Goal: Task Accomplishment & Management: Manage account settings

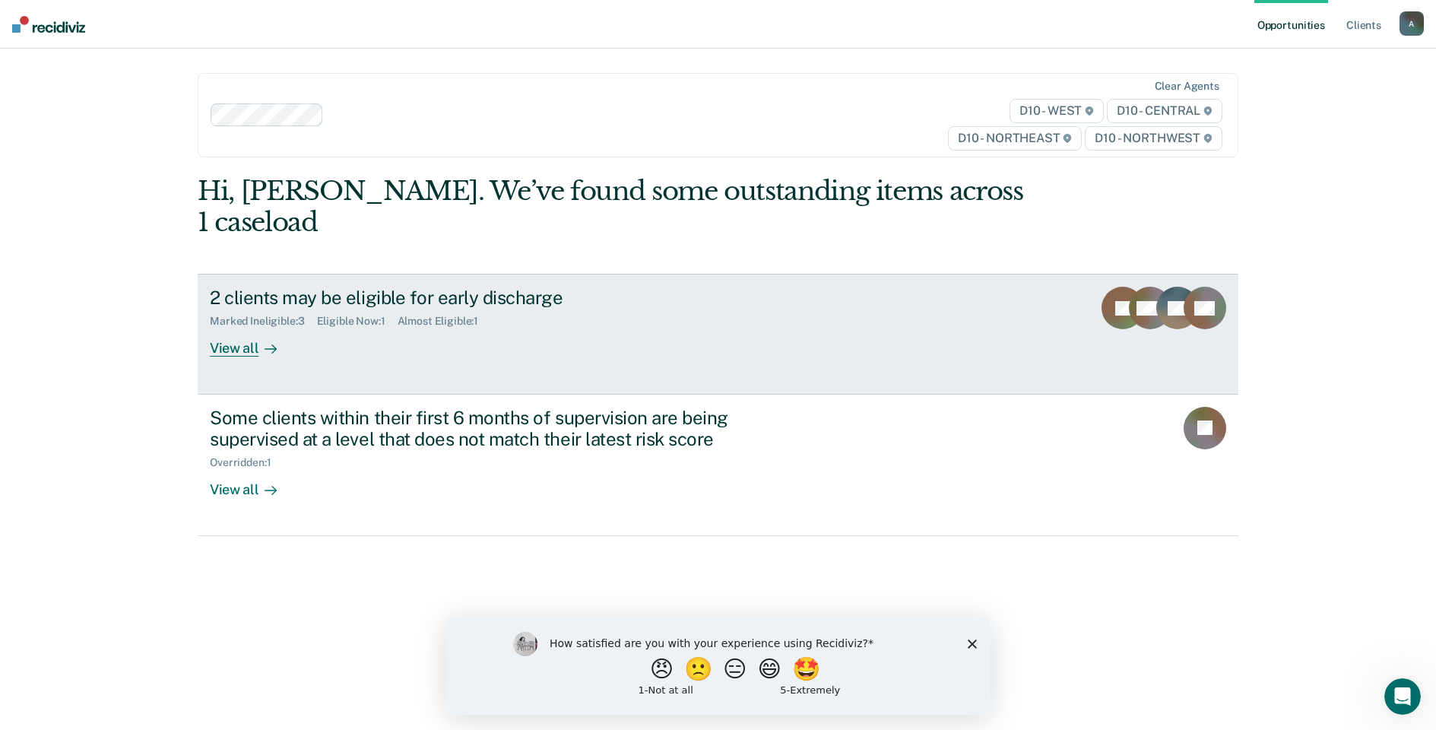
click at [236, 328] on div "View all" at bounding box center [252, 343] width 85 height 30
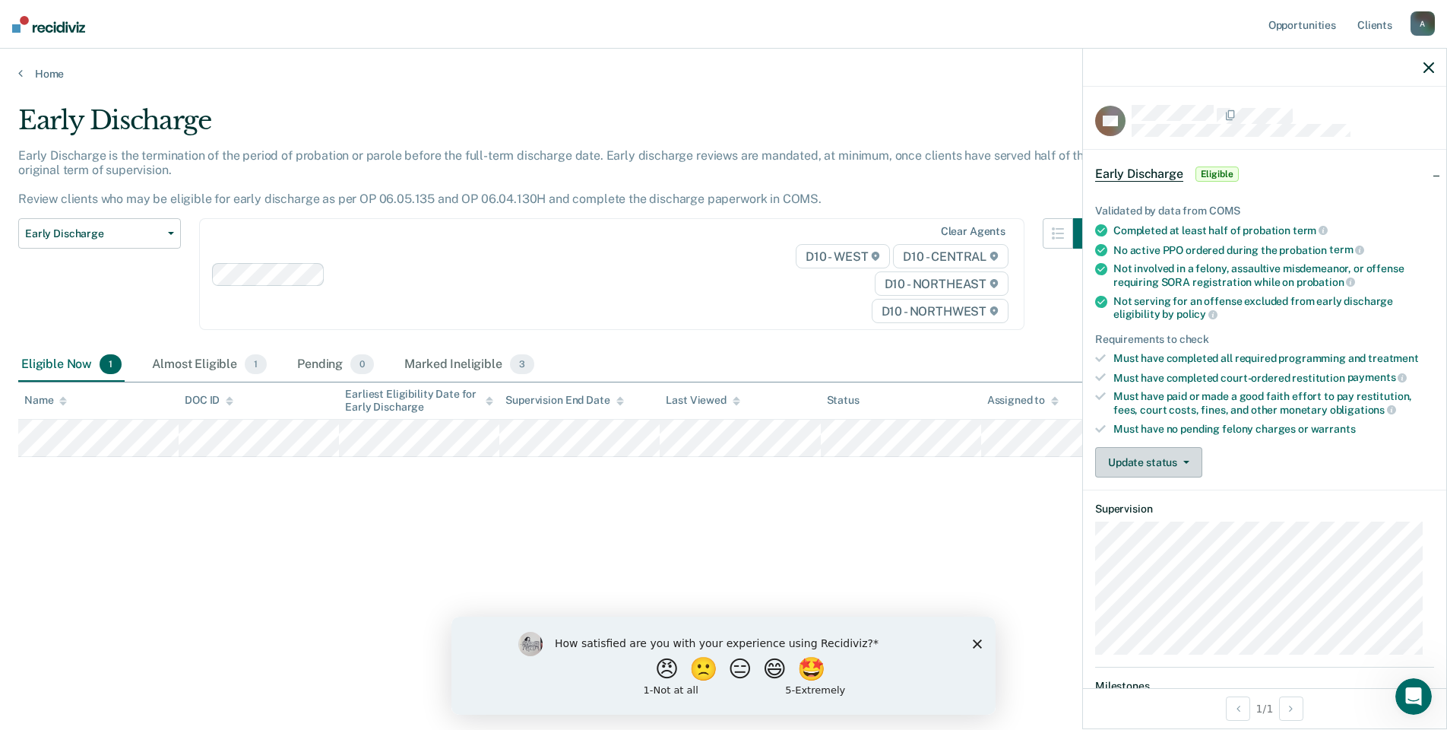
click at [1183, 461] on icon "button" at bounding box center [1186, 462] width 6 height 3
click at [1169, 524] on button "Mark Ineligible" at bounding box center [1168, 523] width 147 height 24
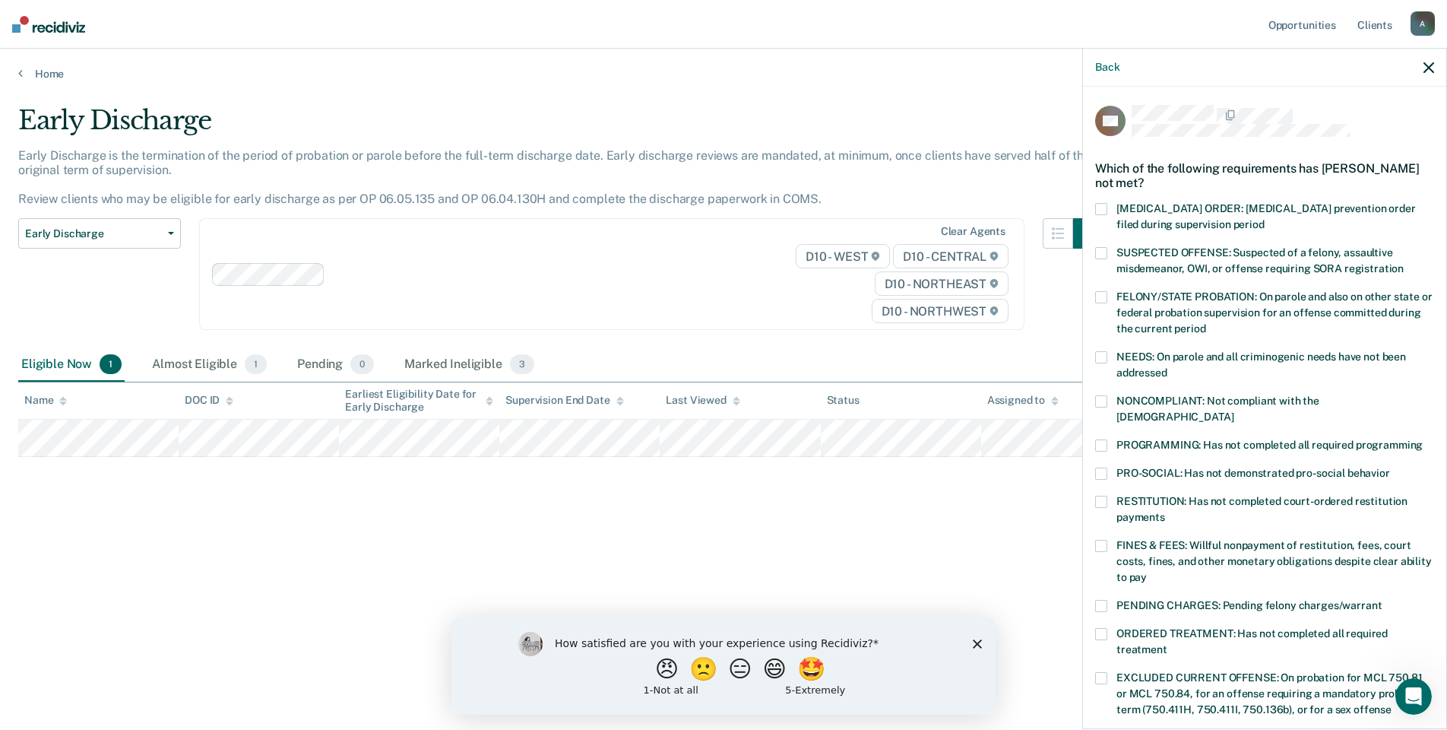
click at [1104, 439] on span at bounding box center [1101, 445] width 12 height 12
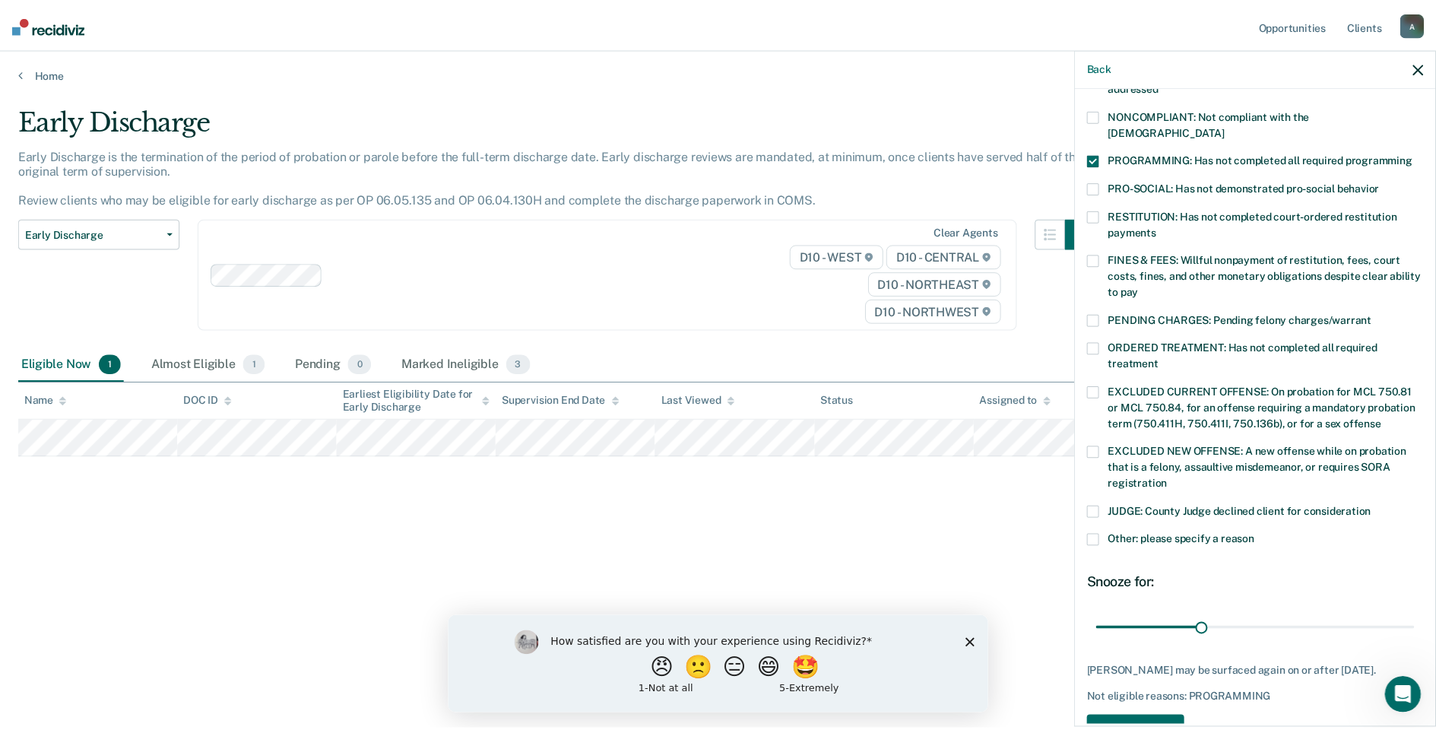
scroll to position [304, 0]
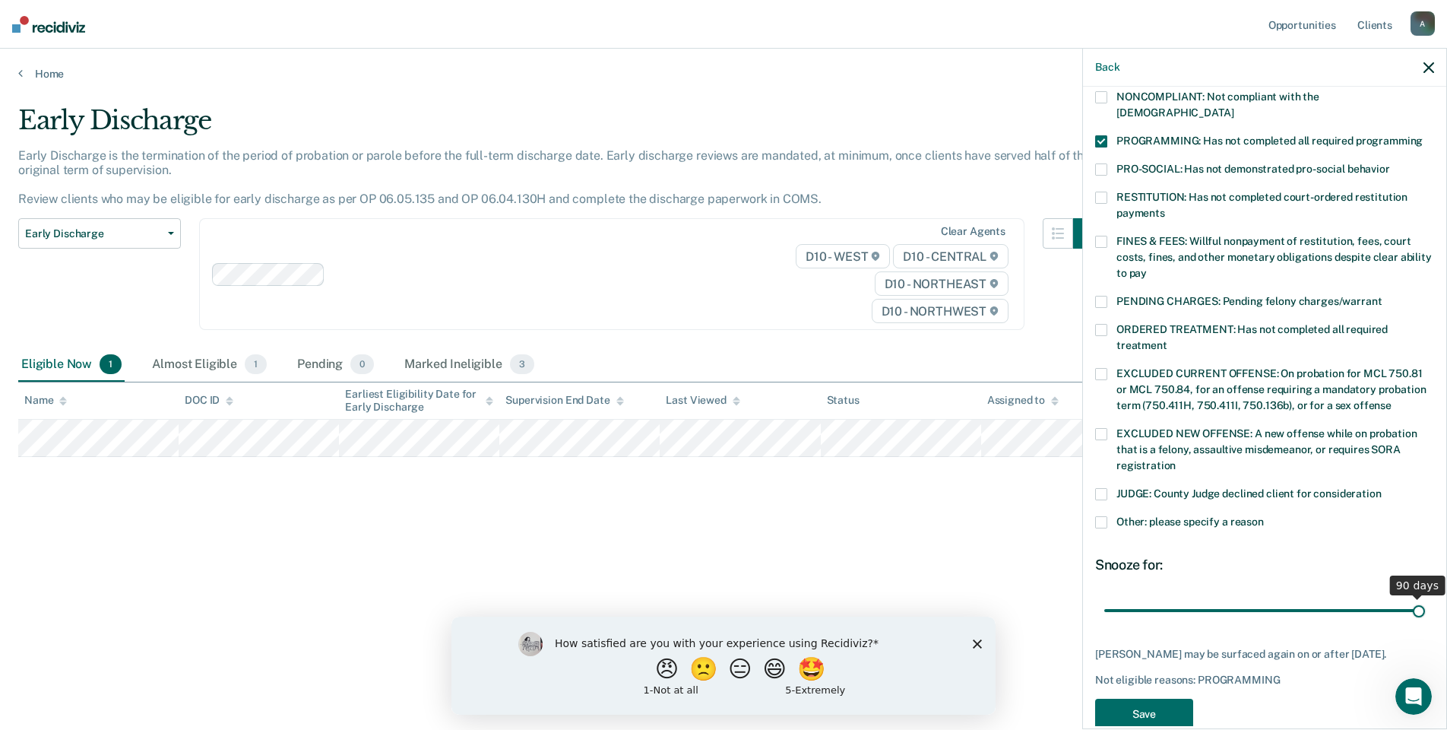
drag, startPoint x: 1205, startPoint y: 593, endPoint x: 1407, endPoint y: 595, distance: 202.2
type input "90"
click at [1407, 597] on input "range" at bounding box center [1264, 610] width 321 height 27
click at [1157, 709] on button "Save" at bounding box center [1144, 713] width 98 height 31
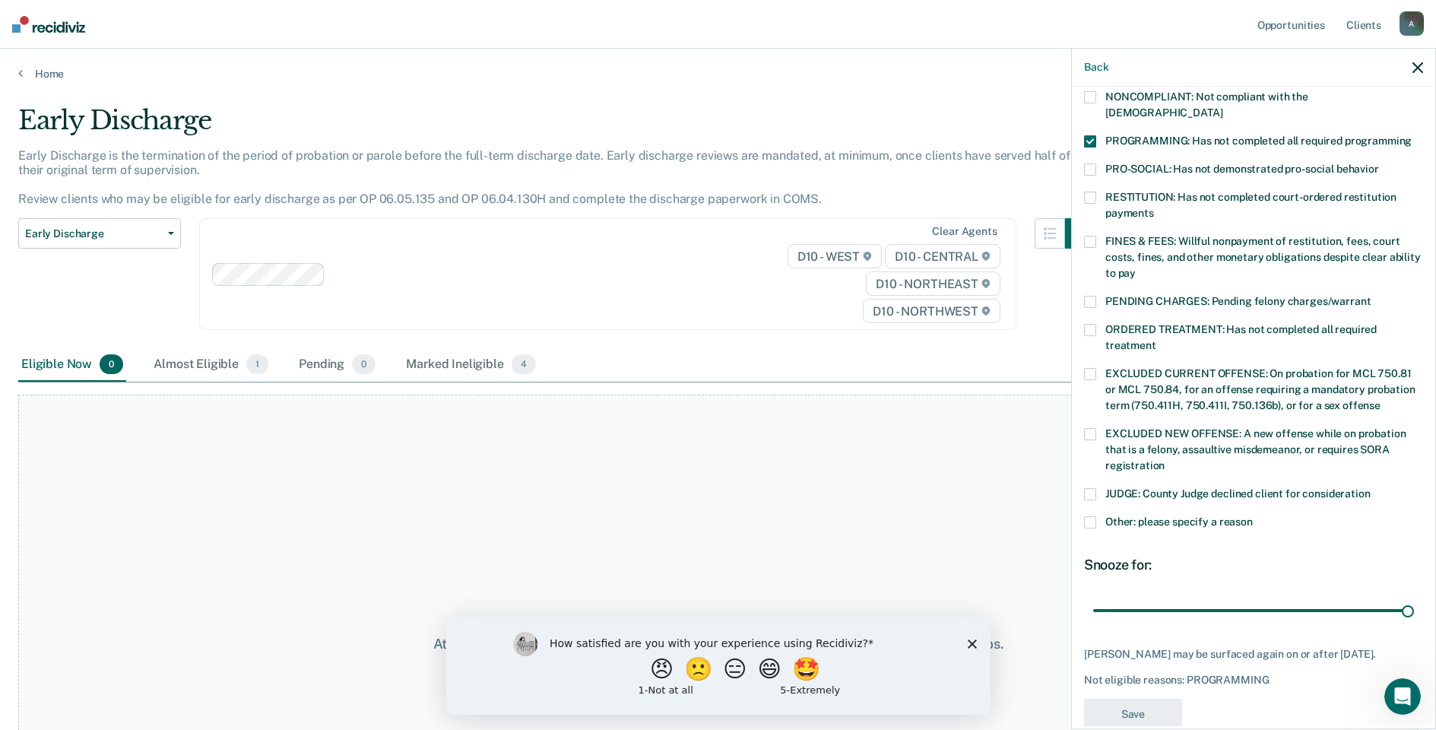
scroll to position [236, 0]
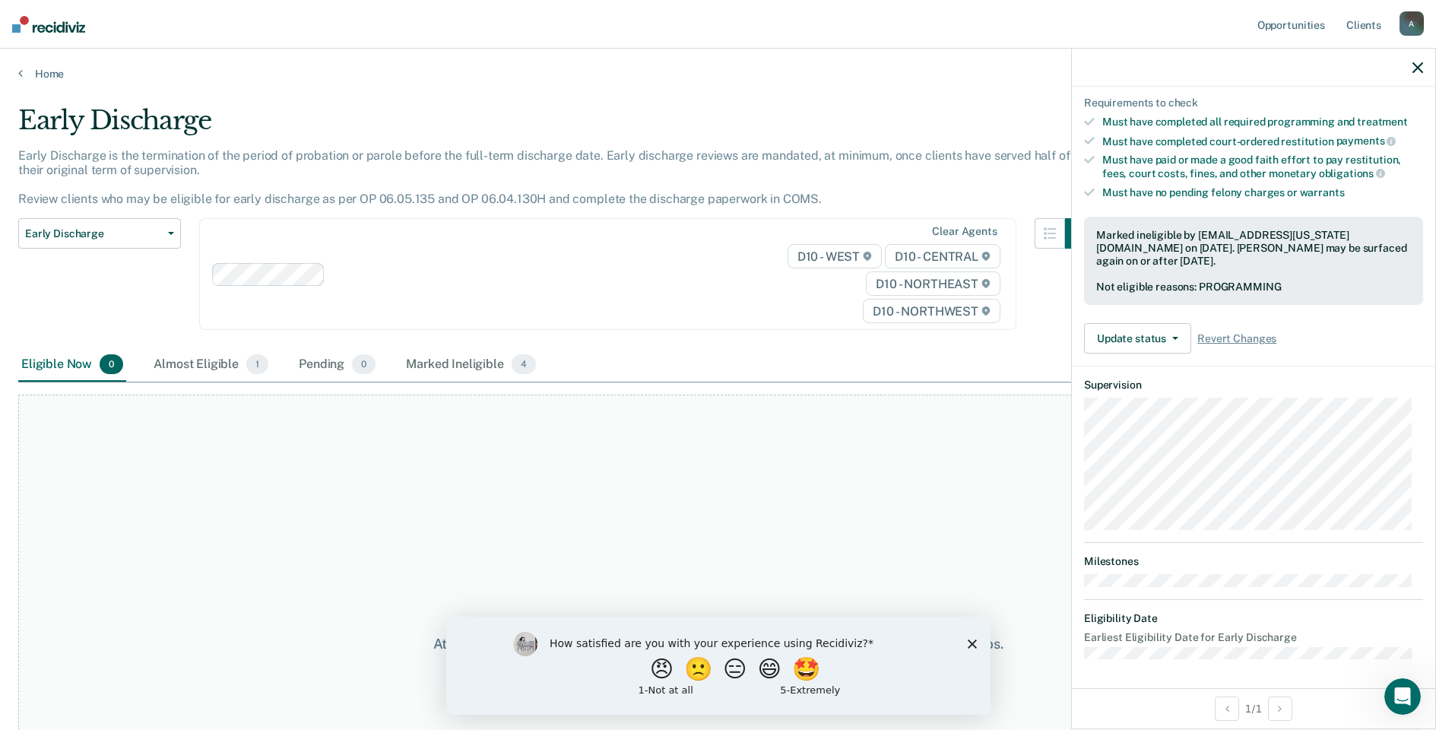
click at [1422, 69] on icon "button" at bounding box center [1417, 67] width 11 height 11
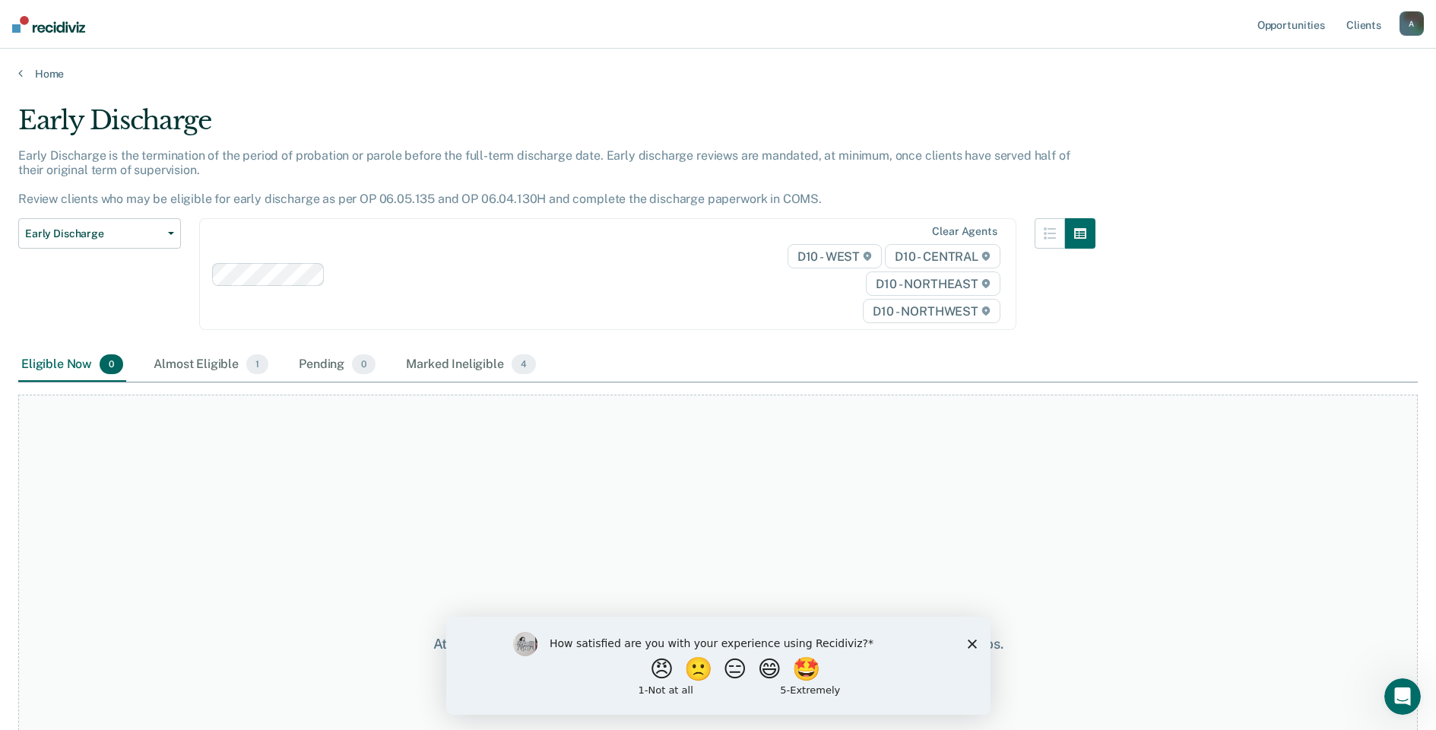
click at [12, 71] on div "Home" at bounding box center [718, 65] width 1436 height 32
click at [50, 75] on link "Home" at bounding box center [717, 74] width 1399 height 14
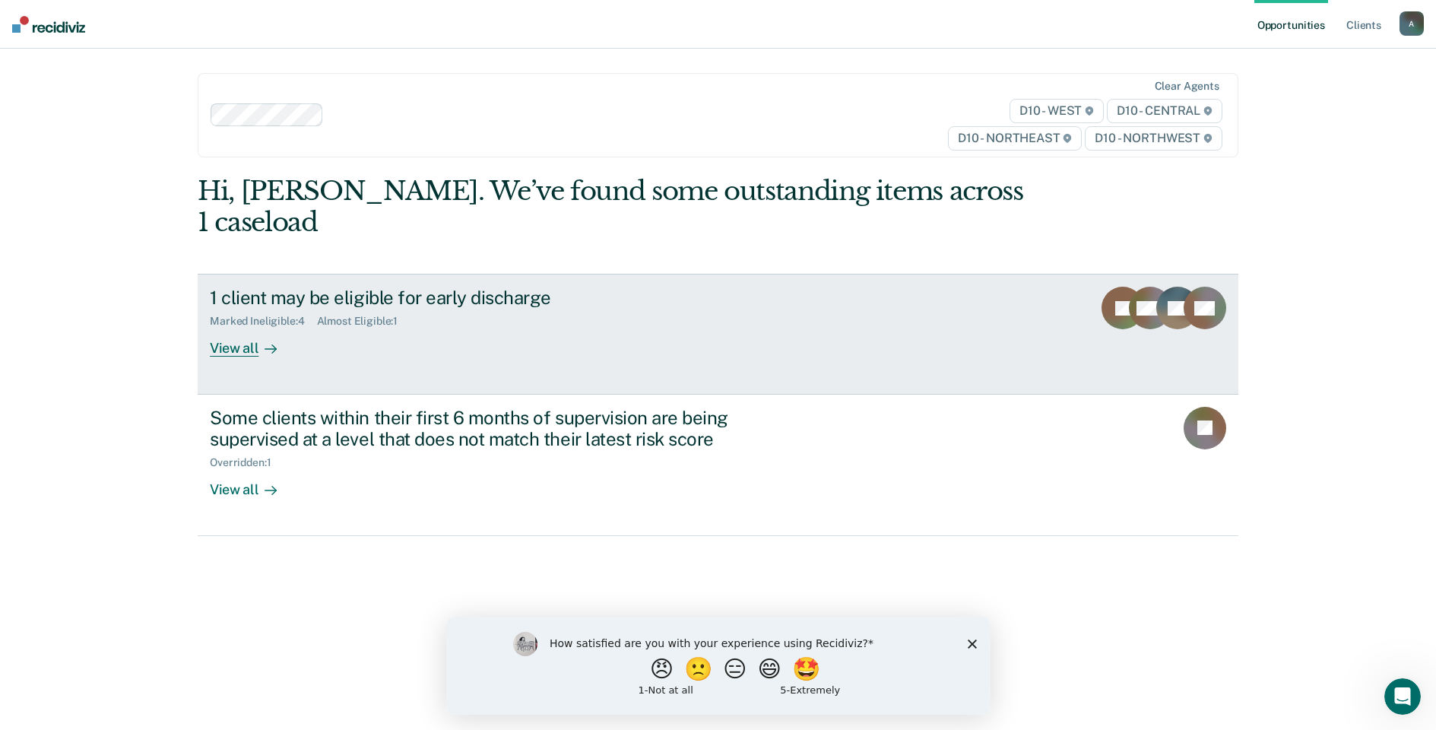
click at [217, 328] on div "View all" at bounding box center [252, 343] width 85 height 30
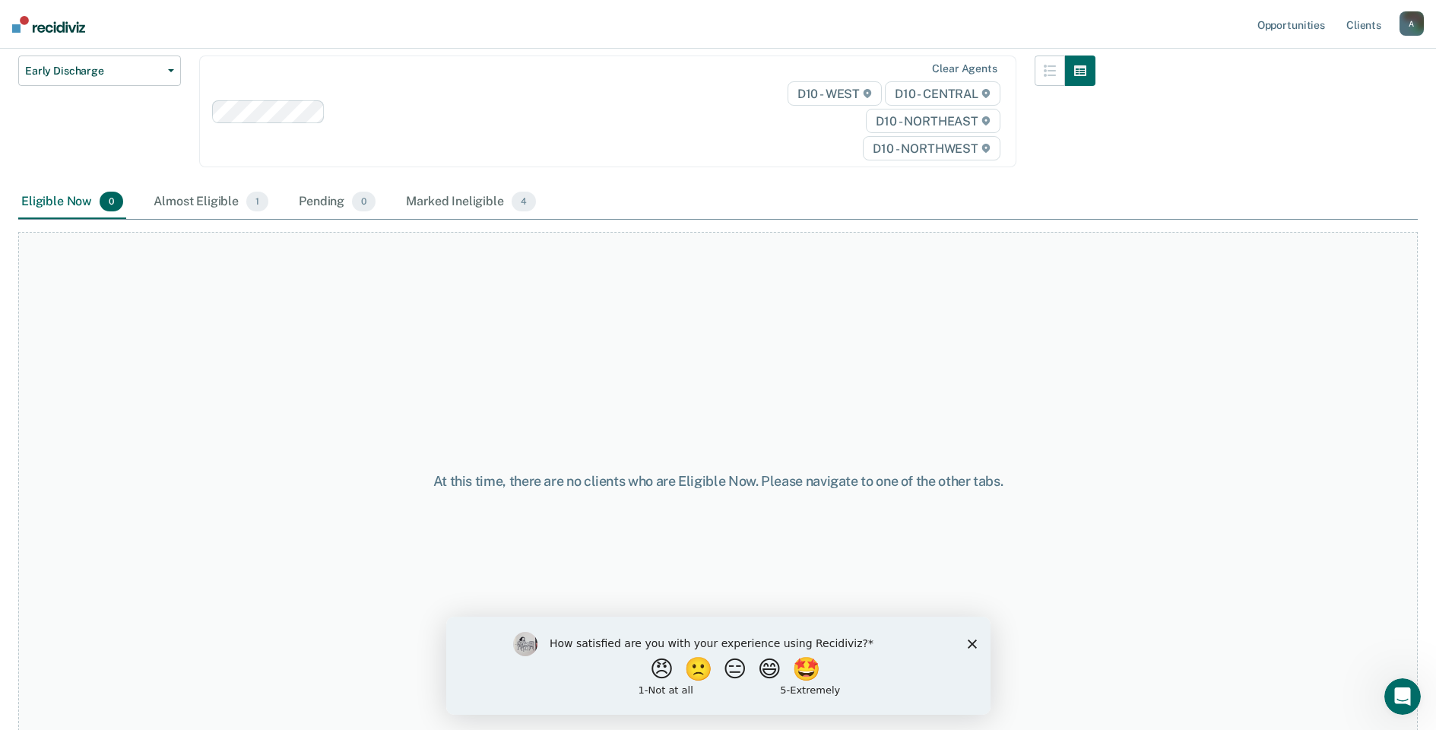
scroll to position [163, 0]
click at [230, 194] on div "Almost Eligible 1" at bounding box center [210, 201] width 121 height 33
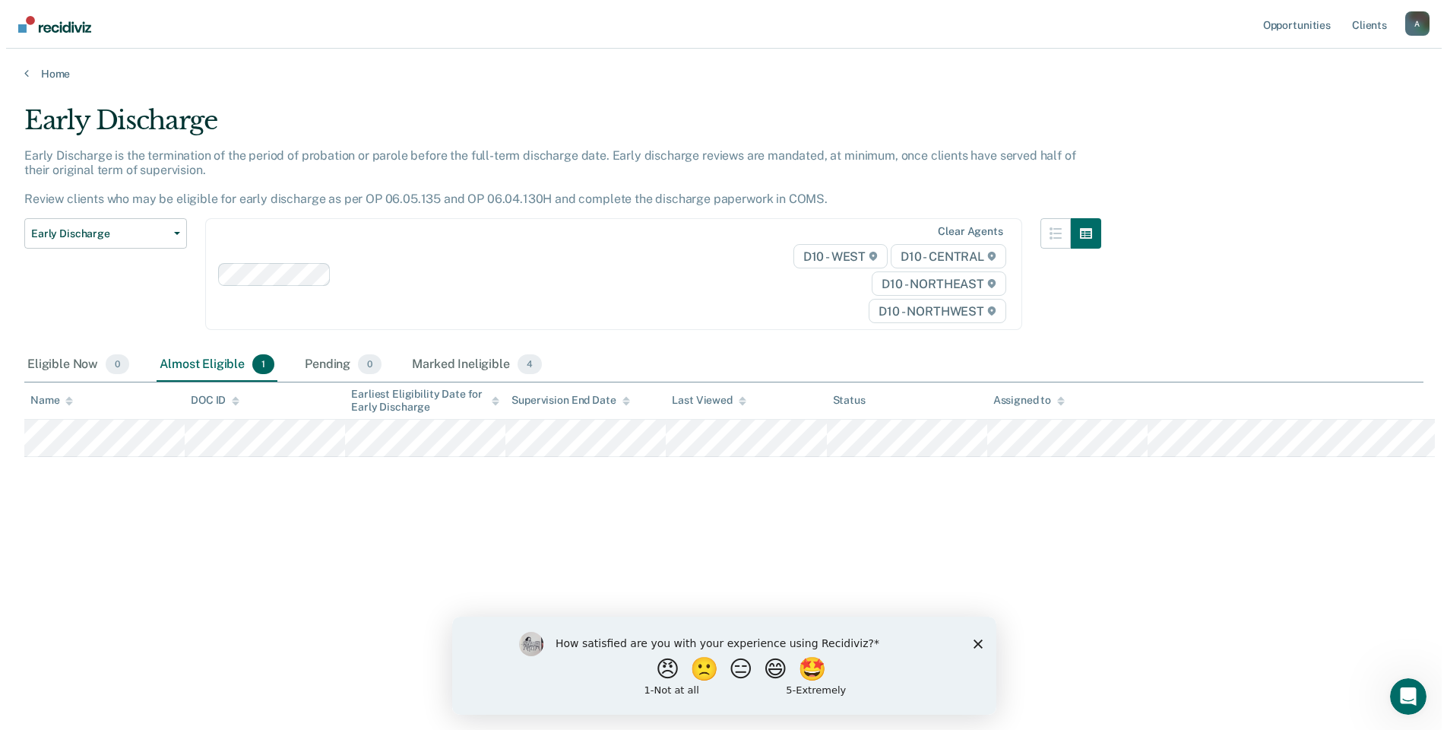
scroll to position [0, 0]
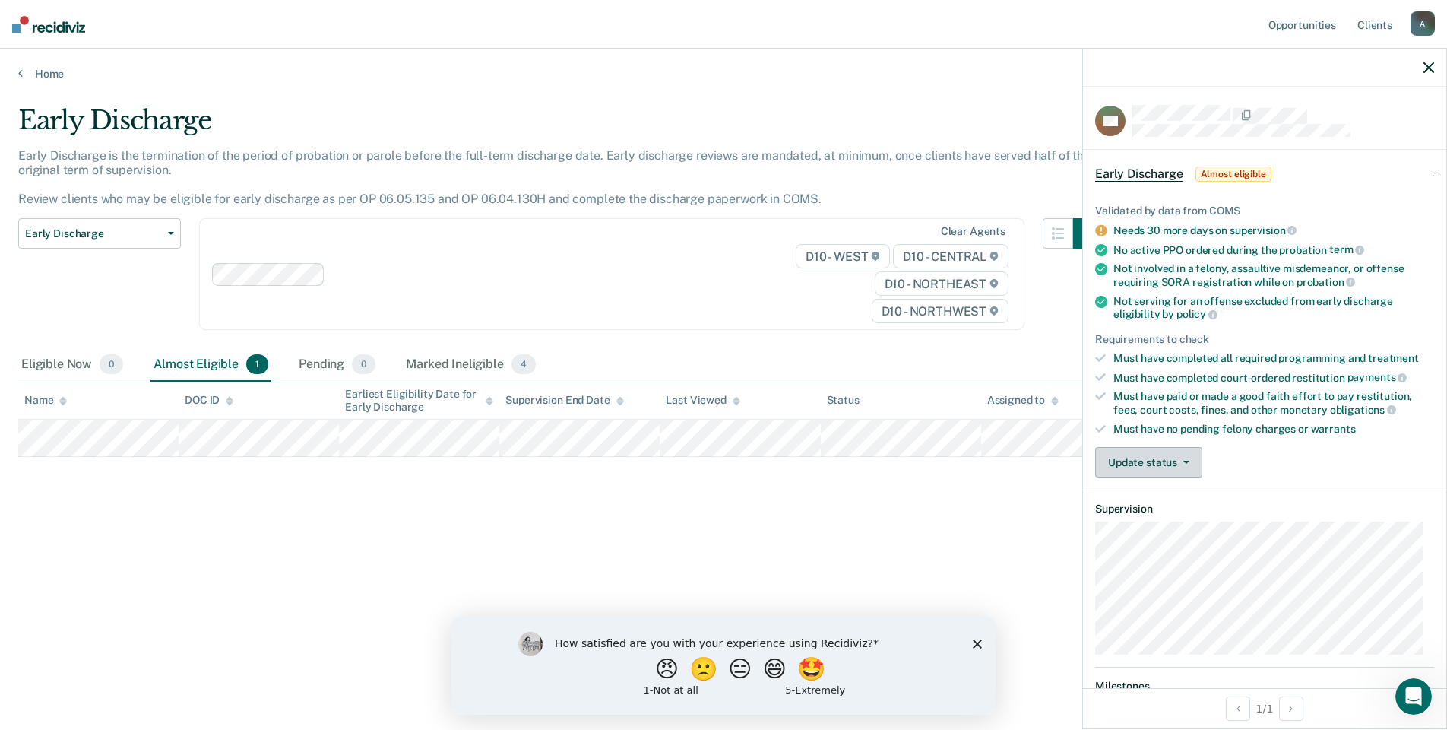
click at [1186, 463] on button "Update status" at bounding box center [1148, 462] width 107 height 30
click at [1159, 524] on button "Mark Ineligible" at bounding box center [1168, 523] width 147 height 24
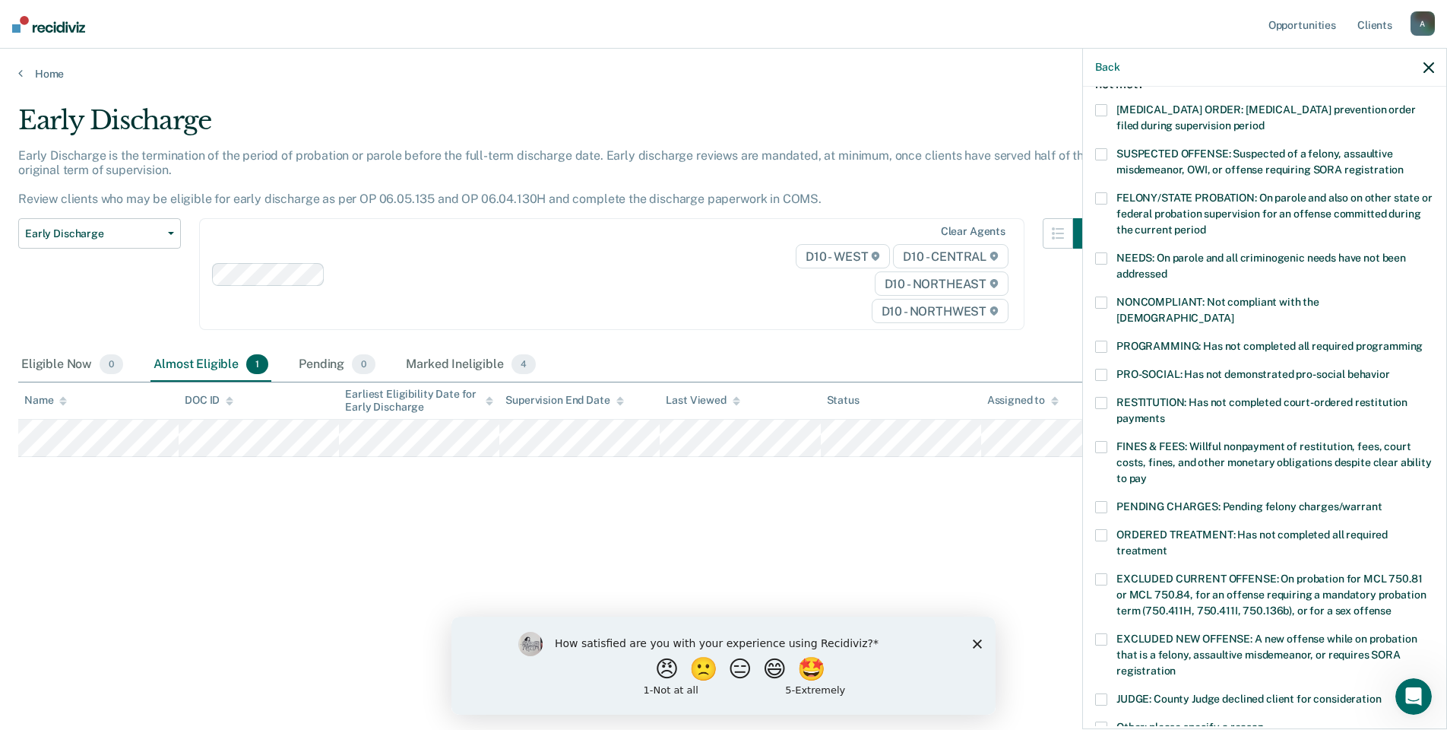
scroll to position [76, 0]
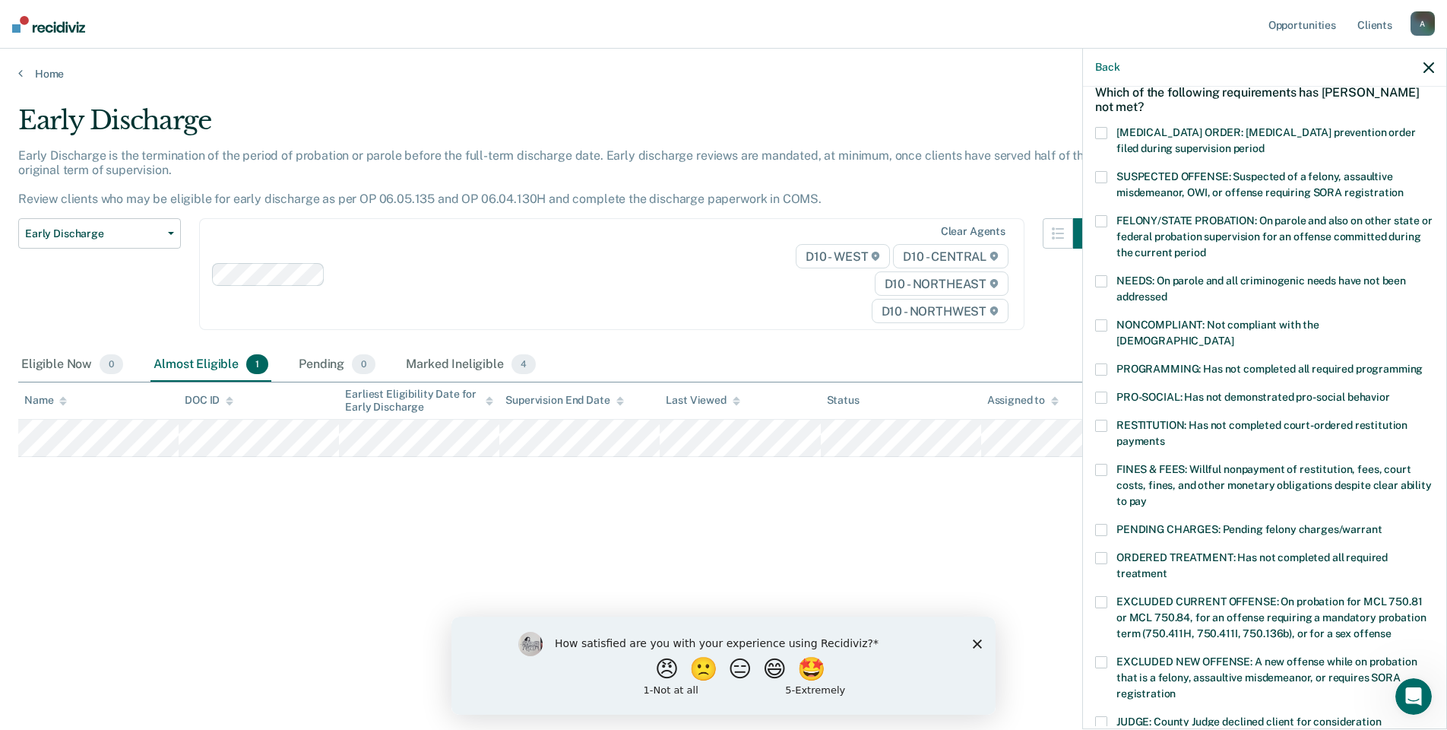
click at [1100, 363] on span at bounding box center [1101, 369] width 12 height 12
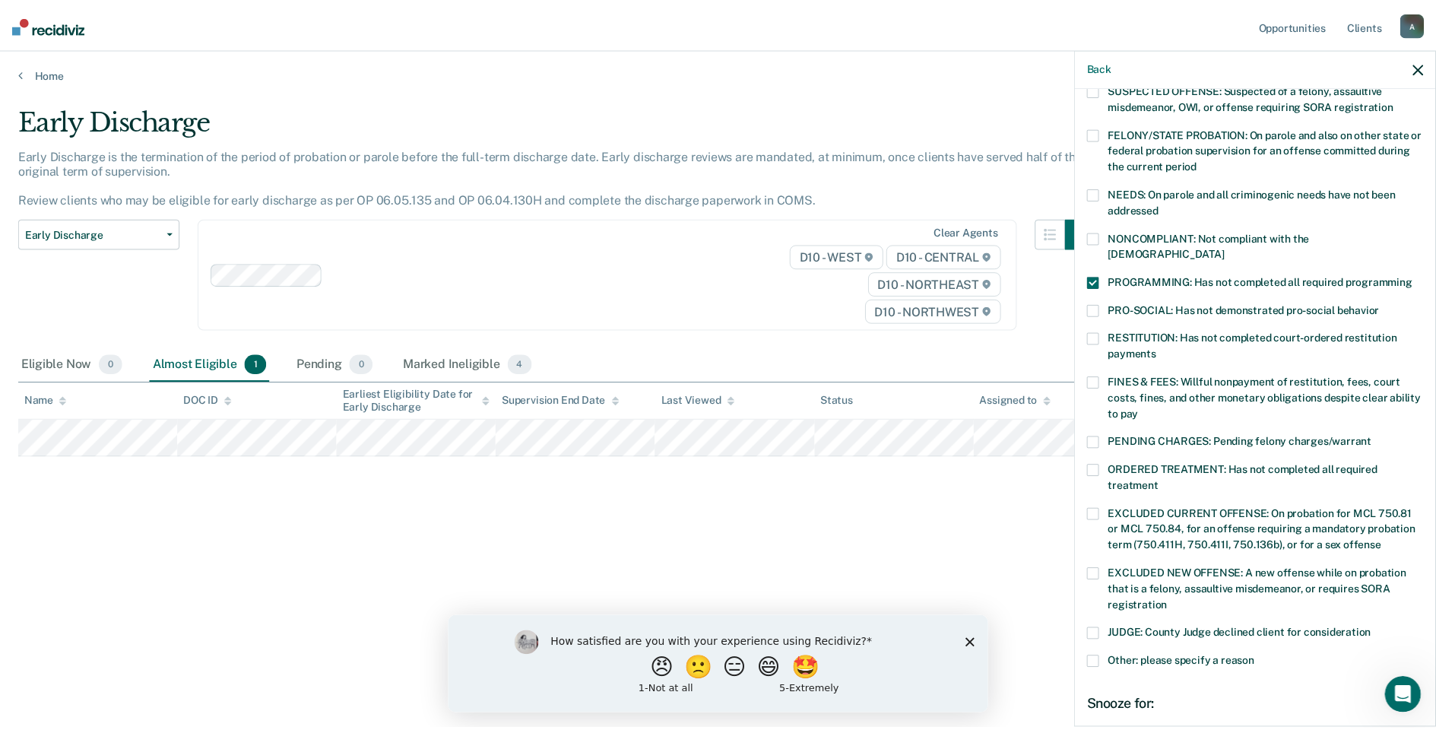
scroll to position [330, 0]
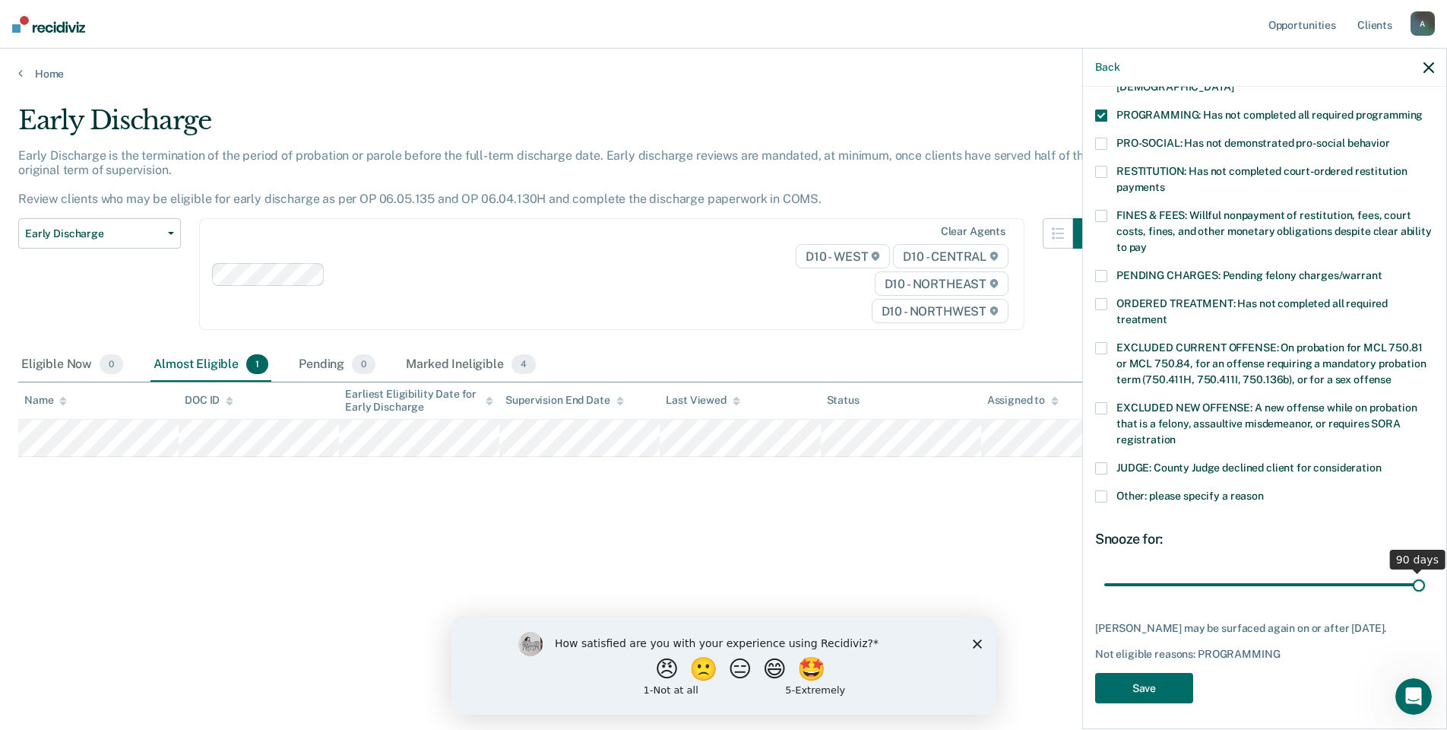
drag, startPoint x: 1208, startPoint y: 566, endPoint x: 1452, endPoint y: 568, distance: 244.0
type input "90"
click at [1425, 571] on input "range" at bounding box center [1264, 584] width 321 height 27
click at [1151, 687] on button "Save" at bounding box center [1144, 688] width 98 height 31
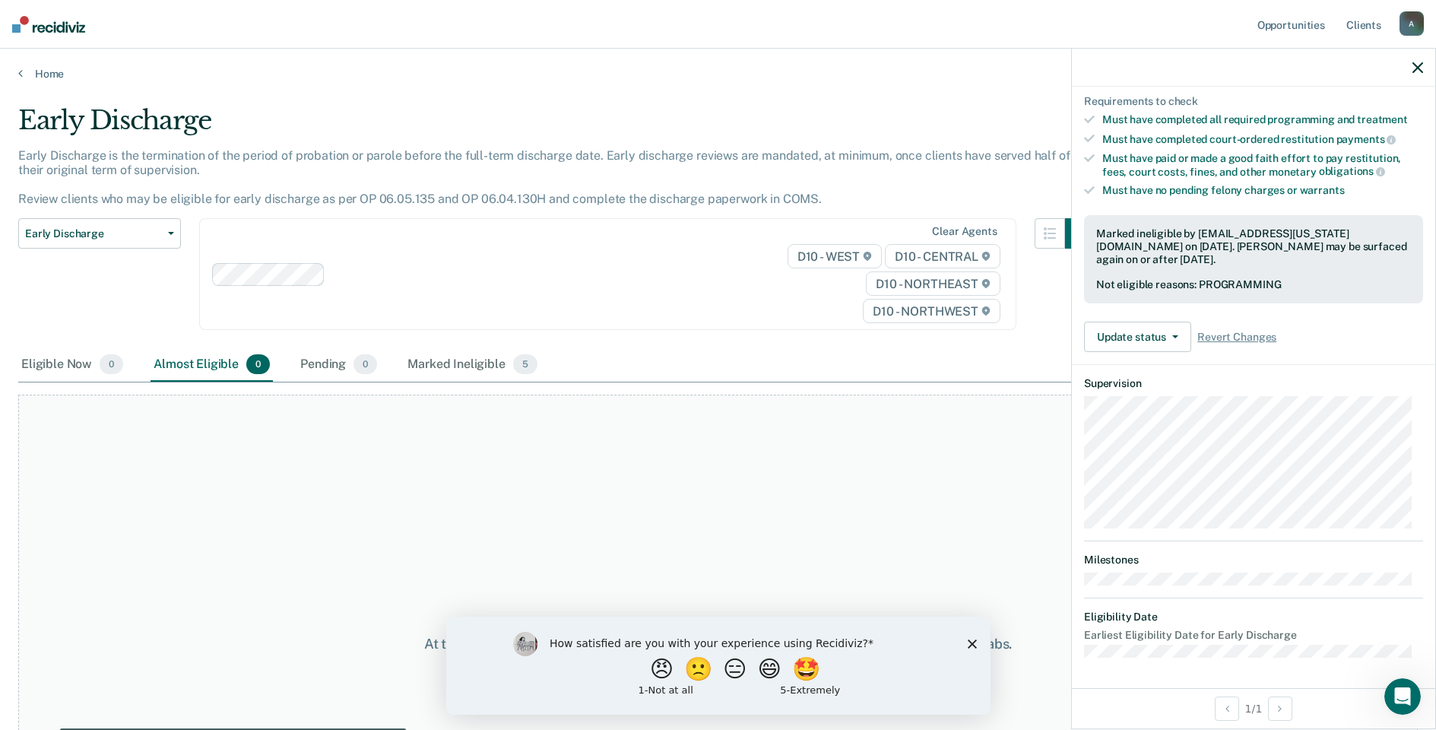
scroll to position [236, 0]
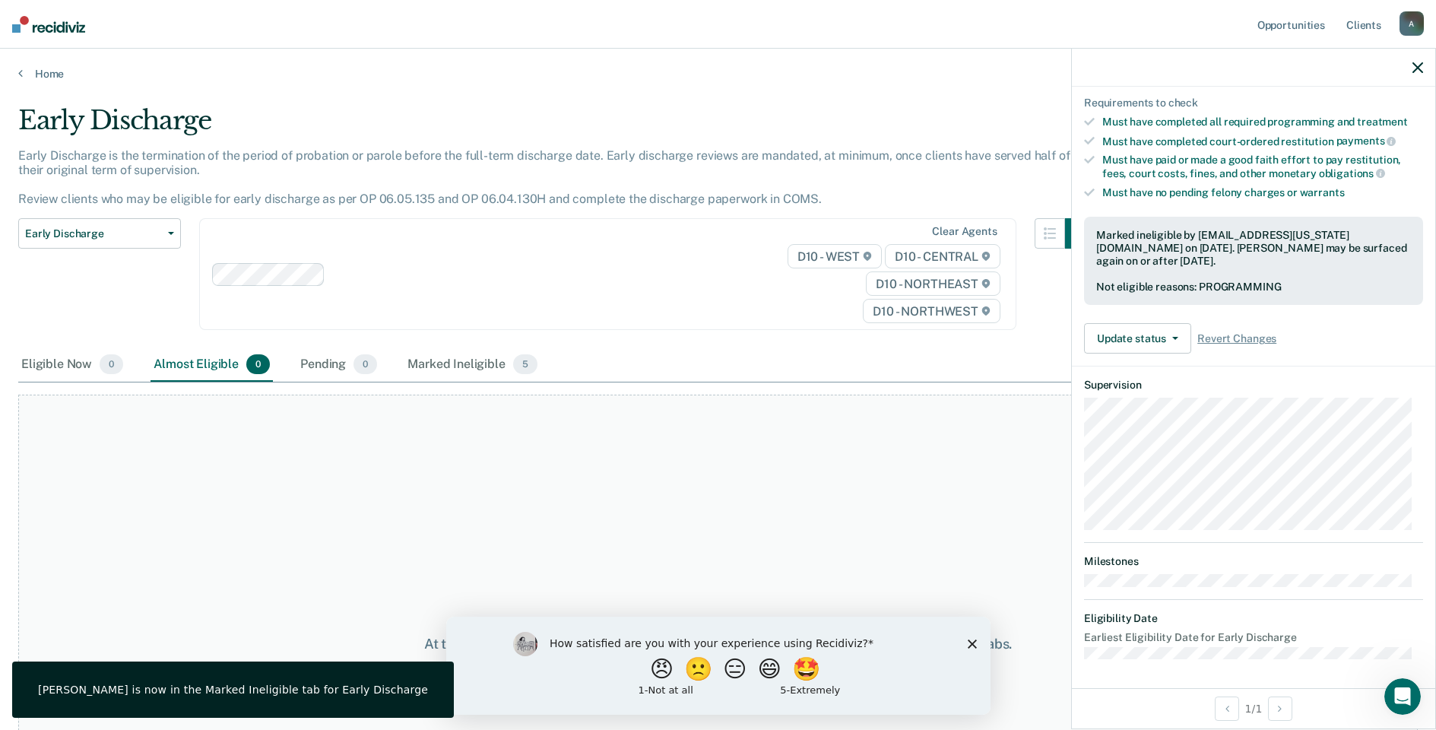
click at [1417, 71] on icon "button" at bounding box center [1417, 67] width 11 height 11
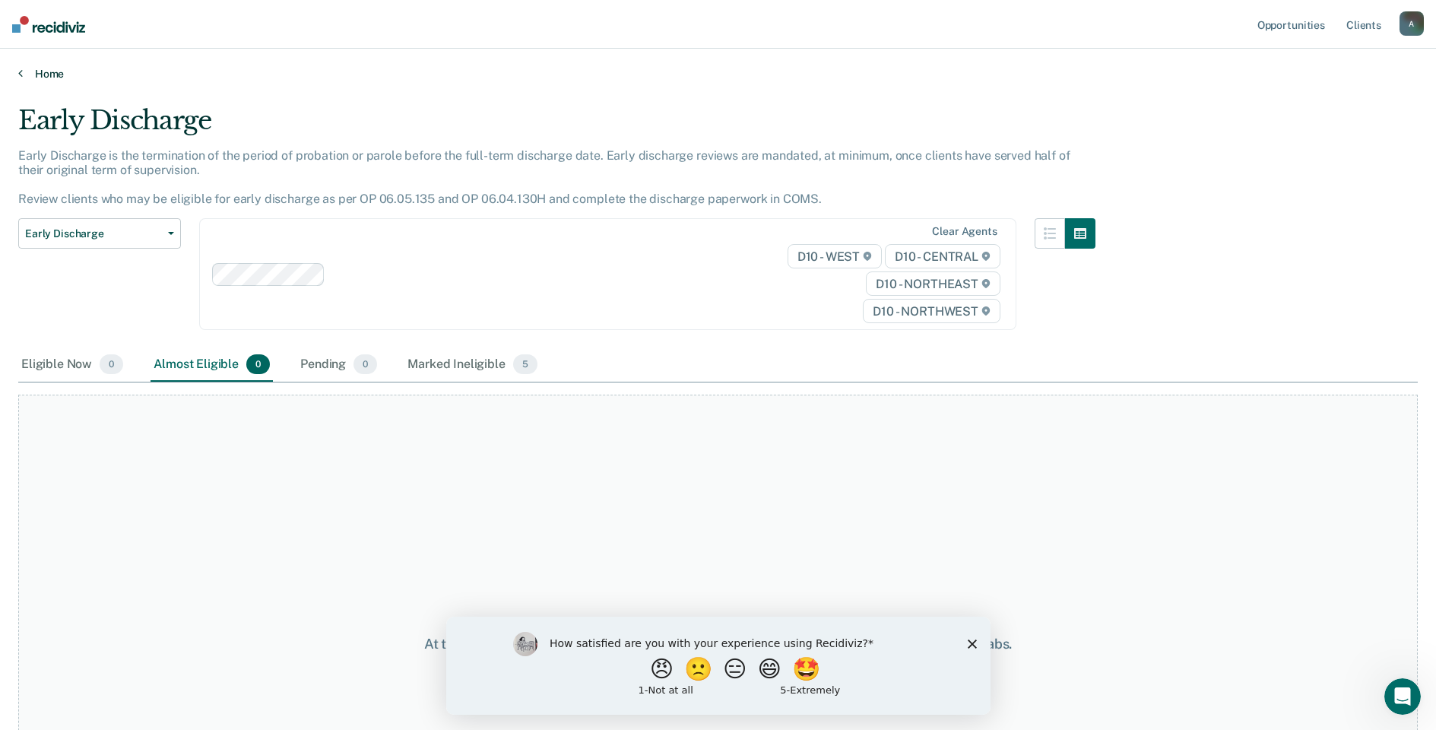
click at [59, 76] on link "Home" at bounding box center [717, 74] width 1399 height 14
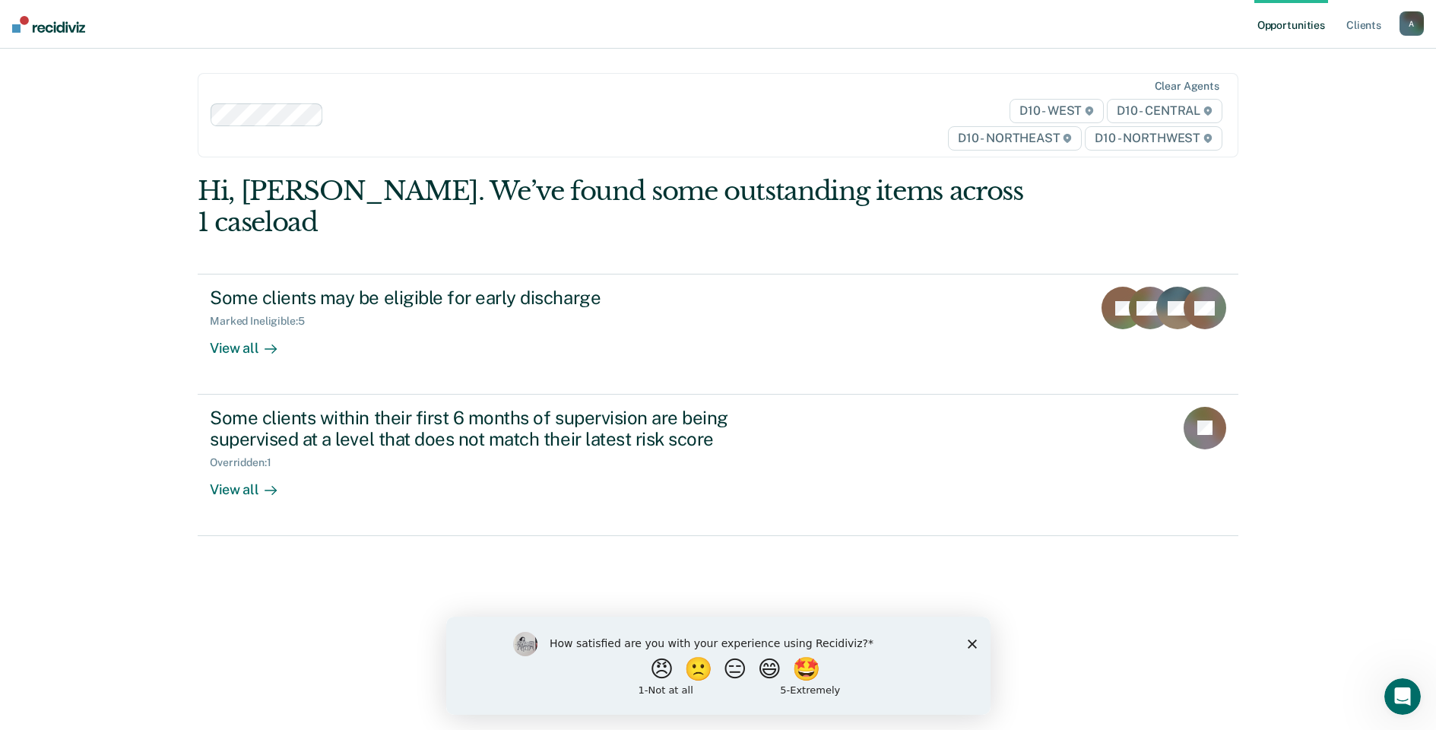
click at [1338, 222] on div "Opportunities Client s [EMAIL_ADDRESS][US_STATE][DOMAIN_NAME] A Profile How it …" at bounding box center [718, 365] width 1436 height 730
click at [1299, 3] on link "Opportunities" at bounding box center [1291, 24] width 74 height 49
click at [1373, 24] on link "Client s" at bounding box center [1363, 24] width 41 height 49
